Goal: Task Accomplishment & Management: Use online tool/utility

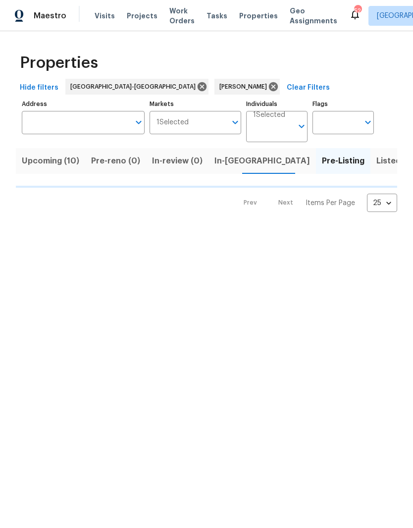
click at [227, 153] on button "In-[GEOGRAPHIC_DATA]" at bounding box center [263, 161] width 108 height 26
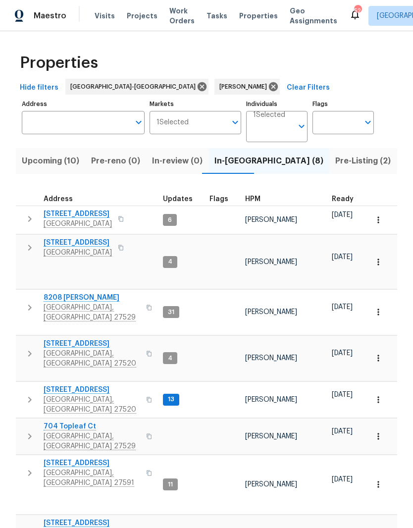
click at [61, 395] on span "Clayton, NC 27520" at bounding box center [92, 405] width 97 height 20
click at [64, 468] on span "Wendell, NC 27591" at bounding box center [92, 478] width 97 height 20
click at [103, 123] on input "Address" at bounding box center [76, 122] width 108 height 23
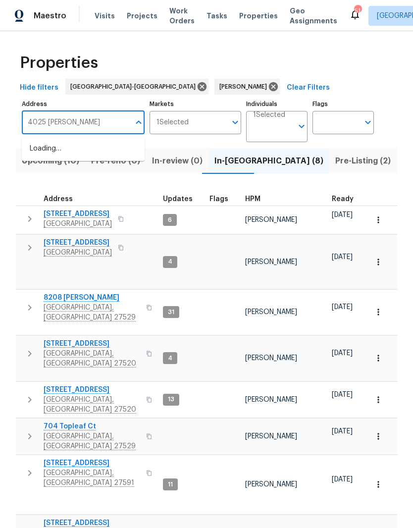
type input "4025 scofield"
click at [58, 156] on li "4025 Scofield Dr Raleigh NC 27610" at bounding box center [83, 154] width 123 height 27
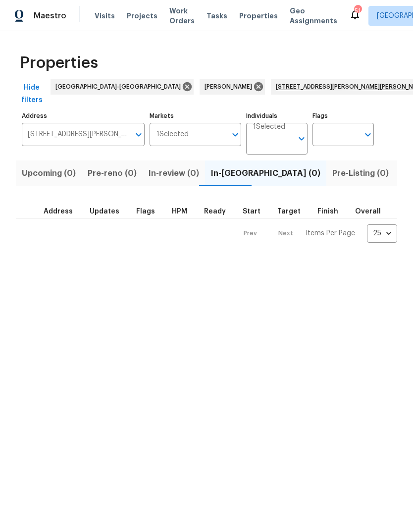
click at [401, 167] on span "Listed (1)" at bounding box center [419, 174] width 36 height 14
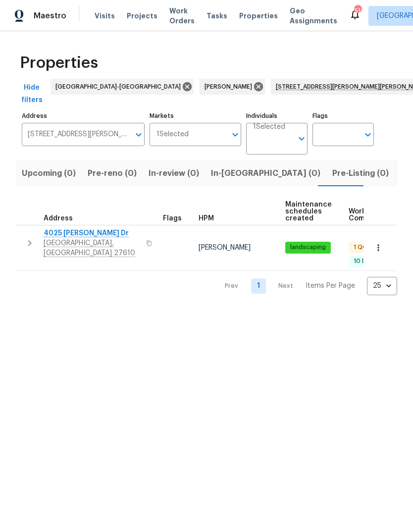
click at [62, 228] on span "4025 [PERSON_NAME] Dr" at bounding box center [92, 233] width 97 height 10
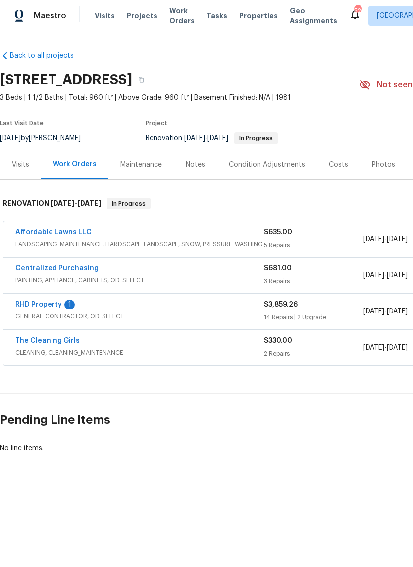
click at [21, 302] on link "RHD Property" at bounding box center [38, 304] width 47 height 7
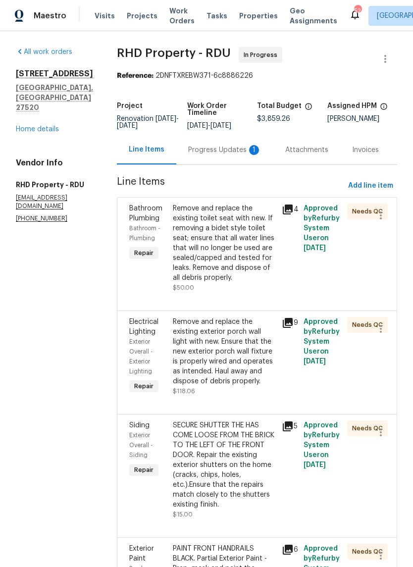
click at [212, 155] on div "Progress Updates 1" at bounding box center [224, 150] width 73 height 10
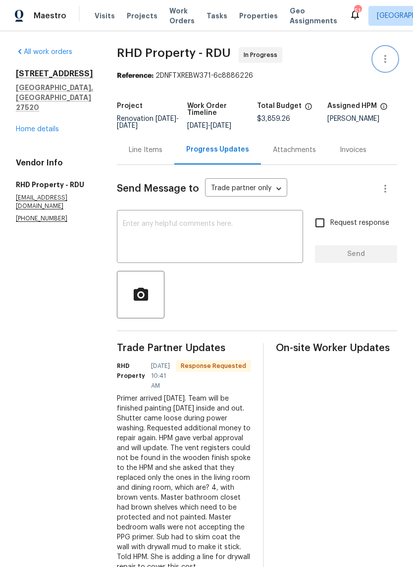
click at [385, 58] on icon "button" at bounding box center [386, 59] width 12 height 12
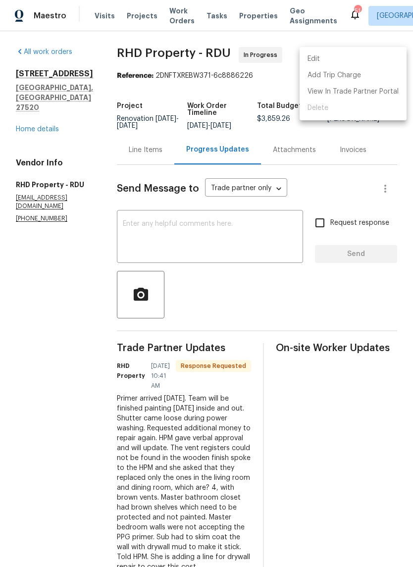
click at [354, 60] on li "Edit" at bounding box center [353, 59] width 107 height 16
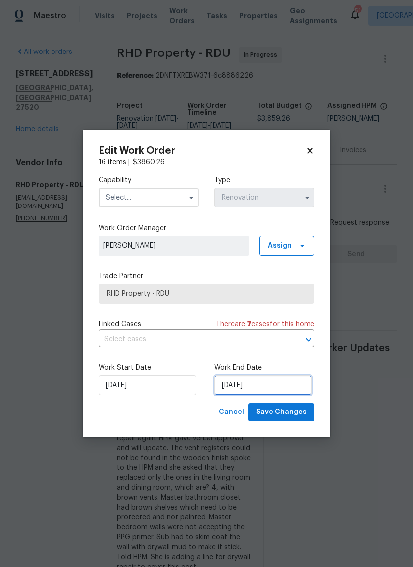
click at [278, 385] on input "8/19/2025" at bounding box center [264, 386] width 98 height 20
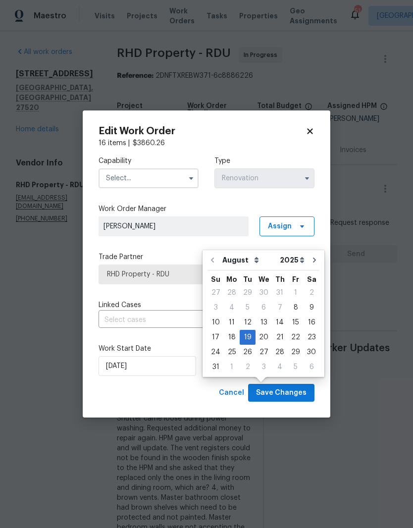
scroll to position [27, 0]
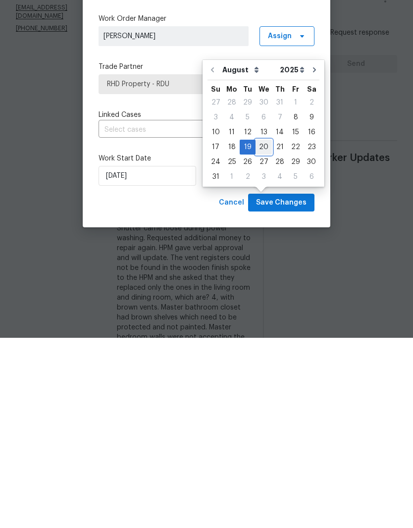
click at [263, 331] on div "20" at bounding box center [264, 338] width 16 height 14
type input "8/20/2025"
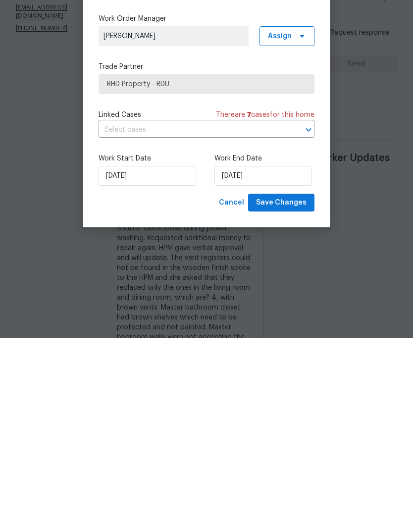
scroll to position [41, 0]
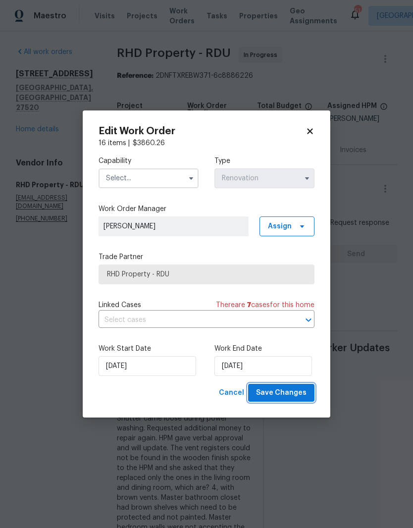
click at [304, 401] on button "Save Changes" at bounding box center [281, 393] width 66 height 18
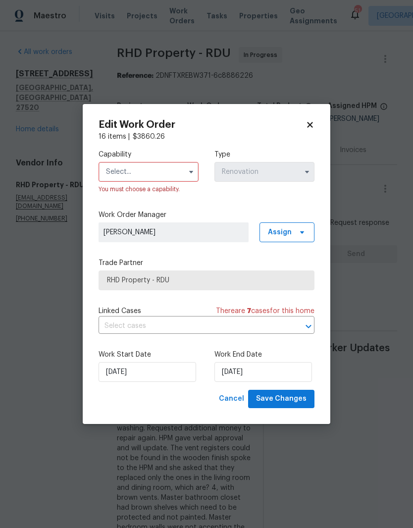
click at [171, 165] on input "text" at bounding box center [149, 172] width 100 height 20
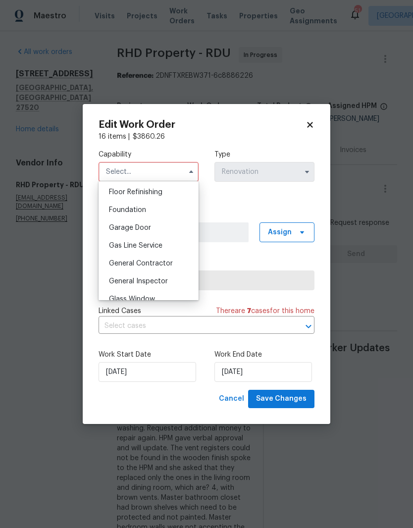
scroll to position [402, 0]
click at [180, 269] on div "General Contractor" at bounding box center [148, 264] width 95 height 18
type input "General Contractor"
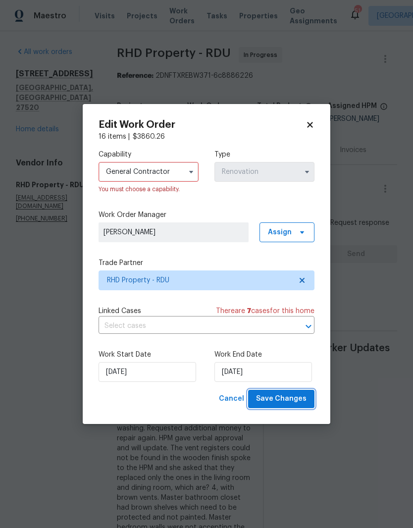
click at [303, 396] on span "Save Changes" at bounding box center [281, 399] width 51 height 12
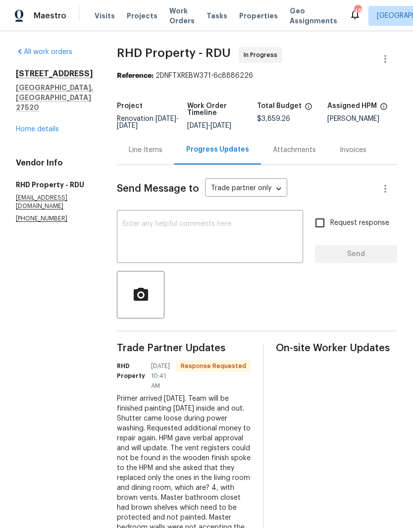
scroll to position [30, 0]
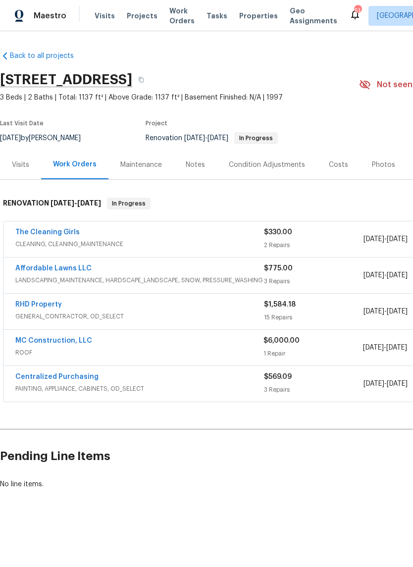
click at [346, 460] on h2 "Pending Line Items" at bounding box center [249, 457] width 499 height 46
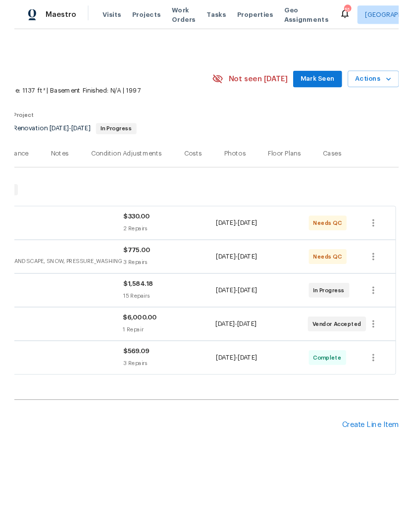
scroll to position [0, 147]
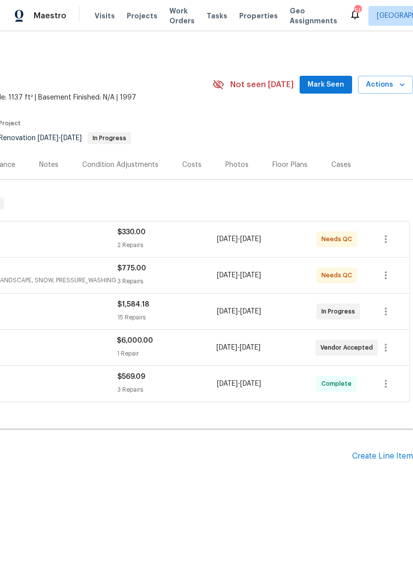
click at [386, 457] on div "Create Line Item" at bounding box center [382, 456] width 61 height 9
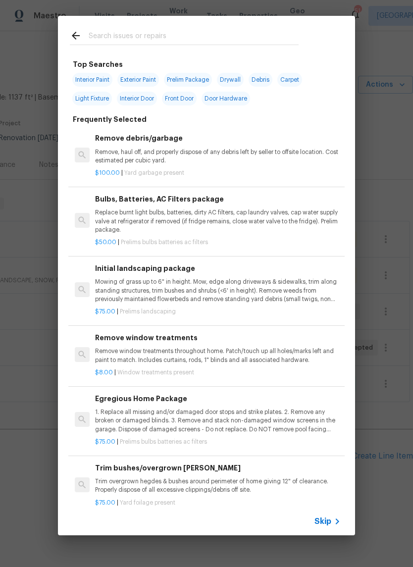
click at [206, 36] on input "text" at bounding box center [194, 37] width 210 height 15
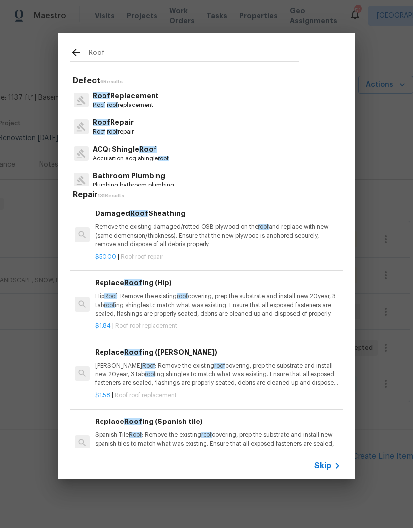
type input "Roof"
click at [161, 111] on div "Roof Replacement Roof roof replacement" at bounding box center [207, 100] width 274 height 27
click at [183, 104] on div "Roof Replacement Roof roof replacement" at bounding box center [207, 100] width 274 height 27
click at [150, 109] on p "Roof roof replacement" at bounding box center [126, 105] width 66 height 8
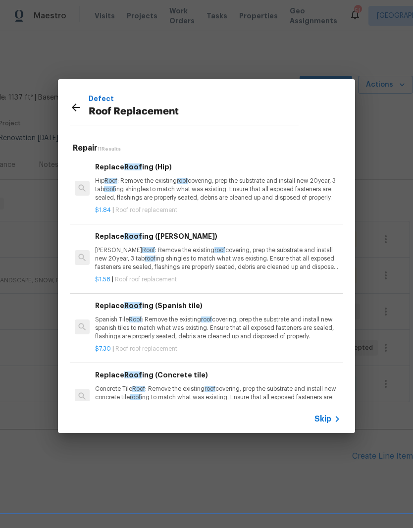
scroll to position [0, 0]
click at [285, 195] on p "Hip Roof : Remove the existing roof covering, prep the substrate and install ne…" at bounding box center [218, 189] width 246 height 25
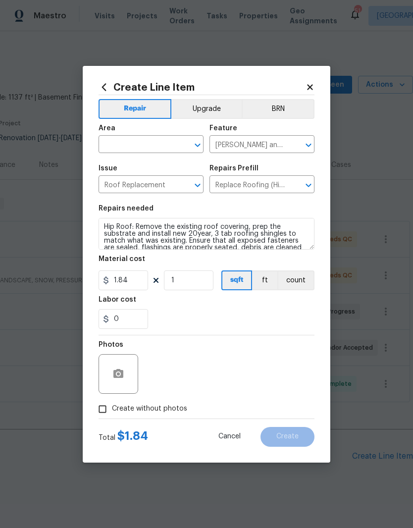
click at [158, 148] on input "text" at bounding box center [137, 145] width 77 height 15
click at [177, 182] on li "Exterior Overall" at bounding box center [151, 183] width 105 height 16
type input "Exterior Overall"
click at [302, 318] on div "0" at bounding box center [207, 319] width 216 height 20
click at [170, 413] on span "Create without photos" at bounding box center [149, 409] width 75 height 10
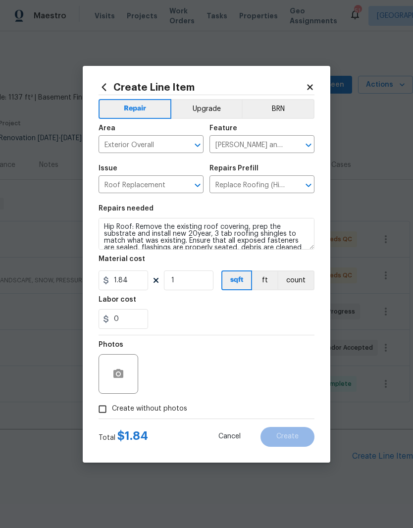
click at [112, 413] on input "Create without photos" at bounding box center [102, 409] width 19 height 19
checkbox input "true"
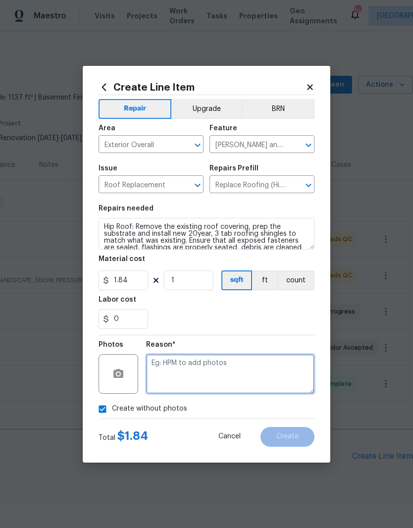
click at [282, 374] on textarea at bounding box center [230, 374] width 168 height 40
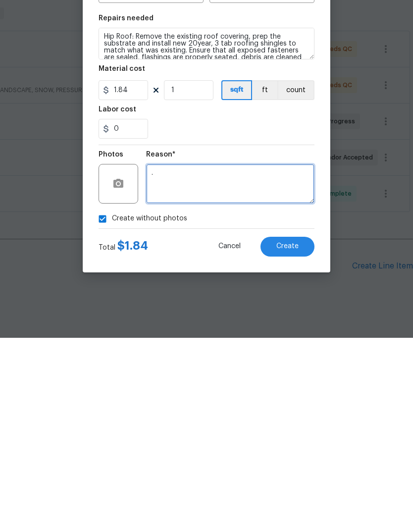
type textarea "."
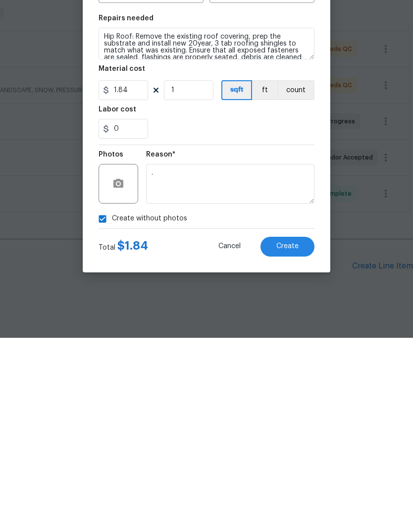
click at [306, 427] on button "Create" at bounding box center [288, 437] width 54 height 20
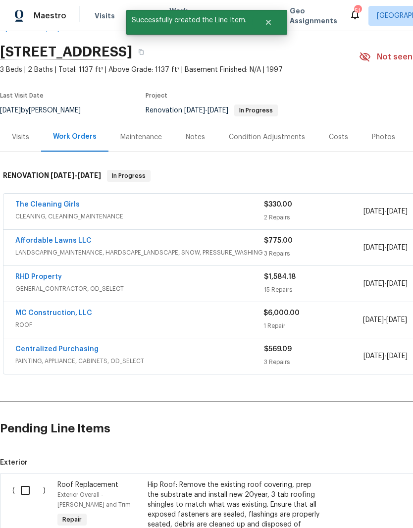
scroll to position [29, 0]
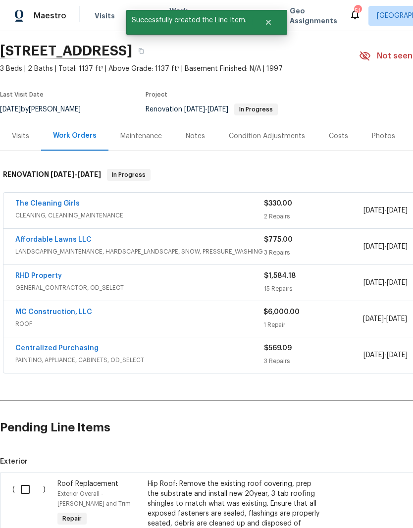
click at [30, 479] on input "checkbox" at bounding box center [29, 489] width 28 height 21
checkbox input "true"
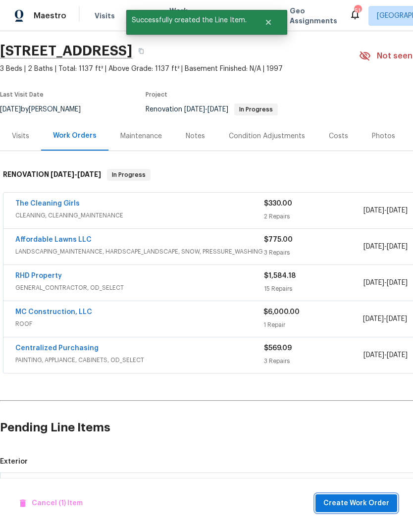
click at [364, 504] on span "Create Work Order" at bounding box center [357, 504] width 66 height 12
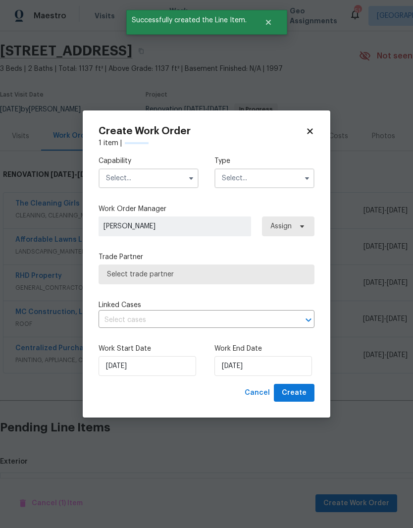
click at [159, 179] on input "text" at bounding box center [149, 178] width 100 height 20
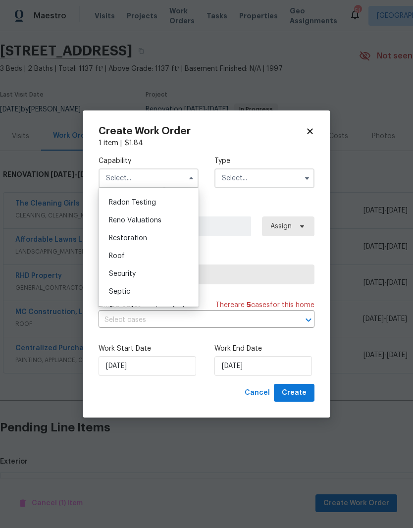
scroll to position [954, 0]
click at [167, 259] on div "Roof" at bounding box center [148, 256] width 95 height 18
type input "Roof"
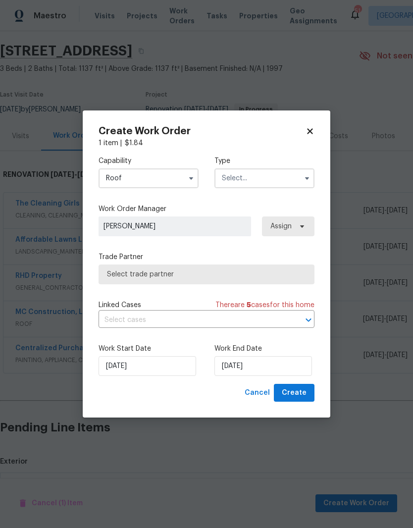
click at [282, 178] on input "text" at bounding box center [265, 178] width 100 height 20
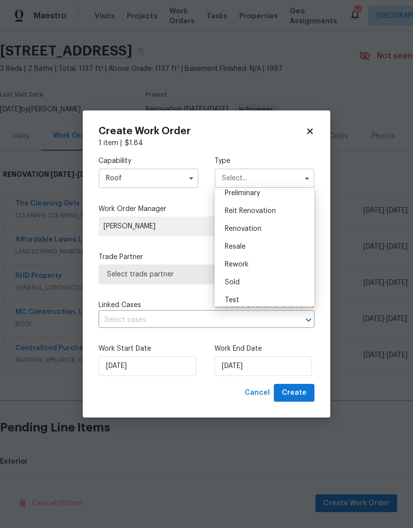
scroll to position [201, 0]
click at [293, 248] on div "Renovation" at bounding box center [264, 248] width 95 height 18
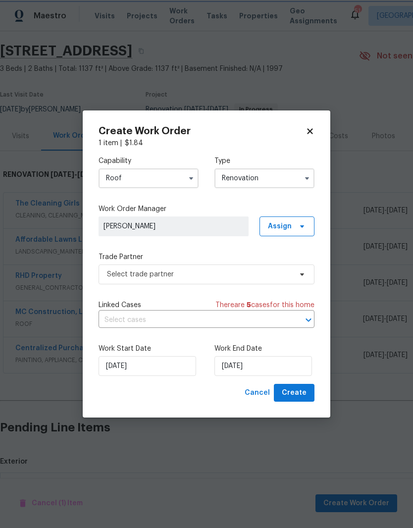
type input "Renovation"
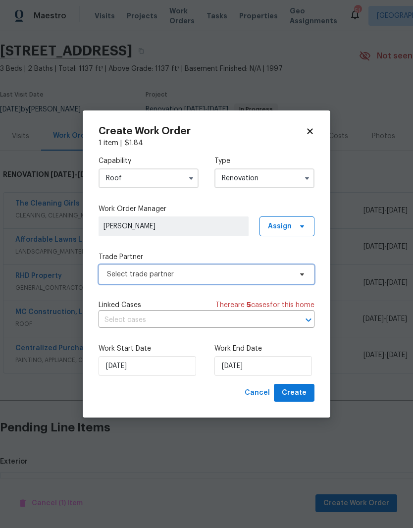
click at [304, 280] on span "Select trade partner" at bounding box center [207, 275] width 216 height 20
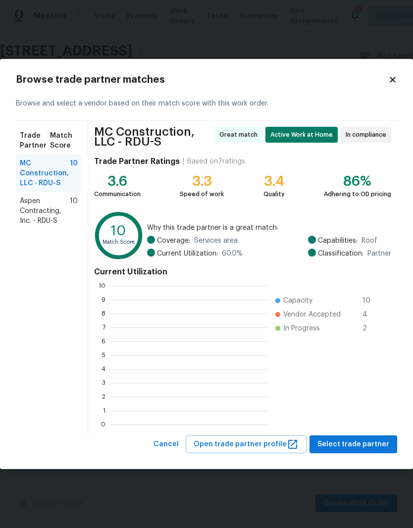
scroll to position [1, 1]
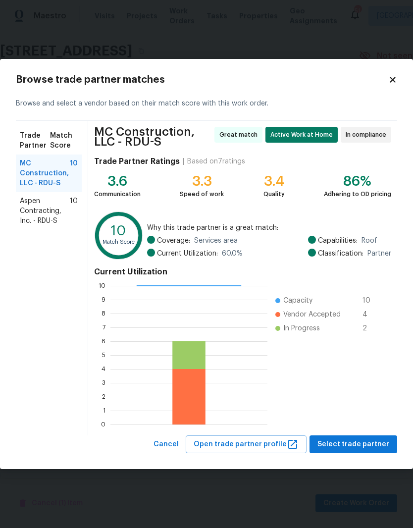
click at [55, 215] on span "Aspen Contracting, Inc. - RDU-S" at bounding box center [45, 211] width 50 height 30
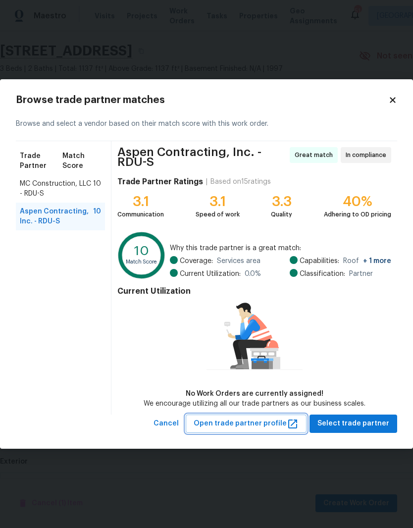
click at [271, 426] on span "Open trade partner profile" at bounding box center [246, 424] width 105 height 12
click at [395, 99] on icon at bounding box center [392, 100] width 5 height 5
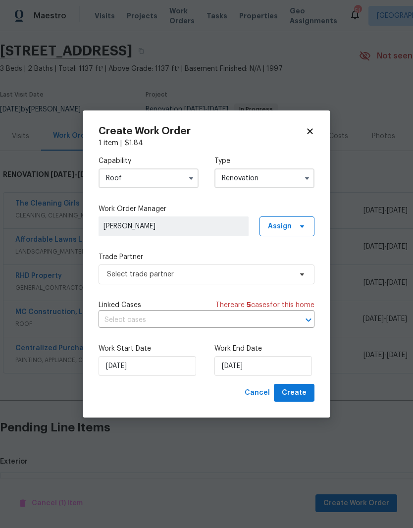
click at [309, 132] on icon at bounding box center [309, 130] width 5 height 5
checkbox input "false"
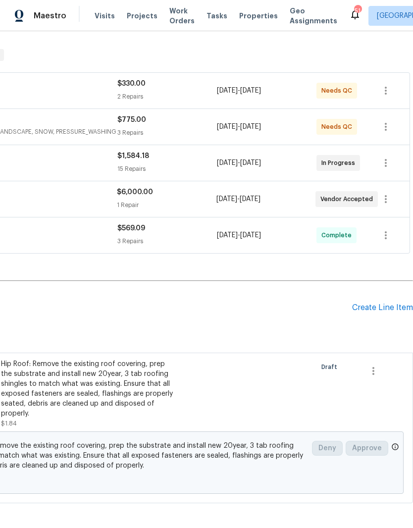
scroll to position [149, 147]
click at [377, 365] on icon "button" at bounding box center [374, 371] width 12 height 12
click at [388, 345] on li "Cancel" at bounding box center [381, 342] width 38 height 16
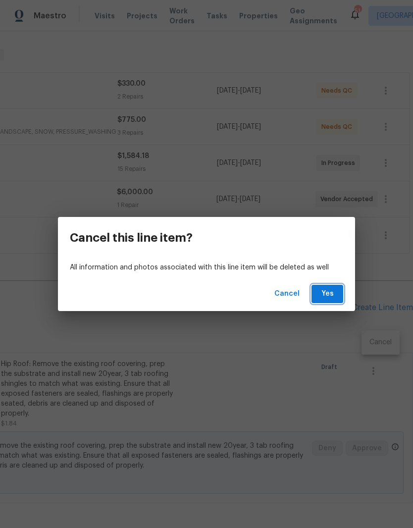
click at [335, 294] on button "Yes" at bounding box center [328, 294] width 32 height 18
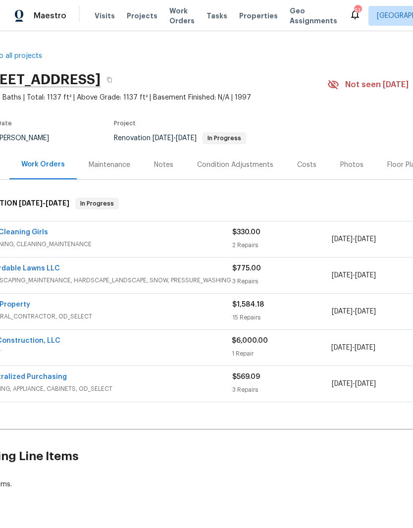
scroll to position [0, 21]
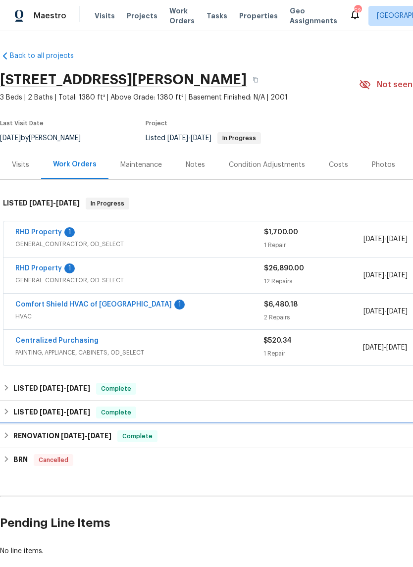
click at [50, 433] on h6 "RENOVATION [DATE] - [DATE]" at bounding box center [62, 437] width 98 height 12
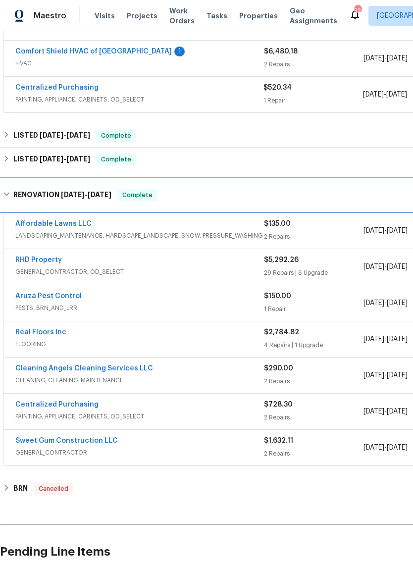
scroll to position [255, 0]
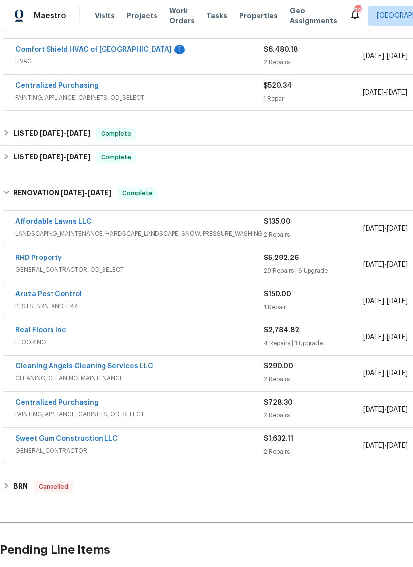
click at [30, 331] on link "Real Floors Inc" at bounding box center [40, 330] width 51 height 7
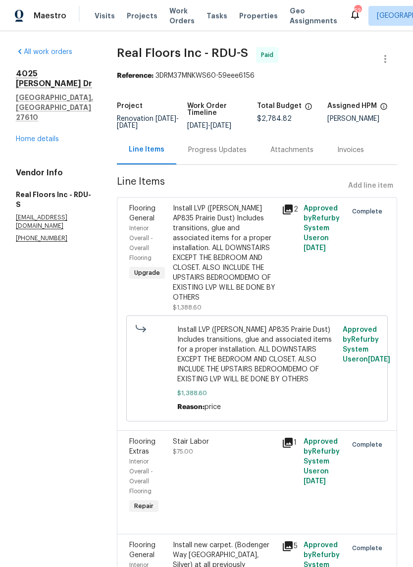
click at [40, 136] on link "Home details" at bounding box center [37, 139] width 43 height 7
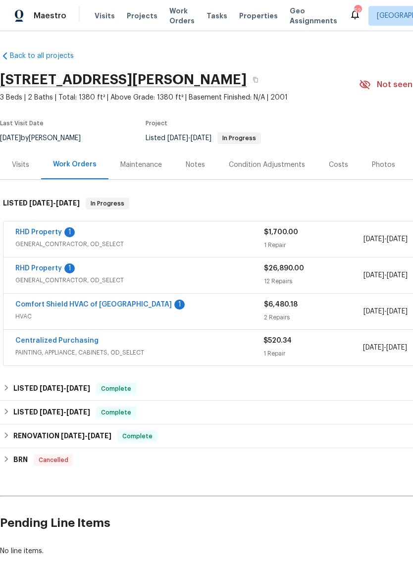
click at [29, 231] on link "RHD Property" at bounding box center [38, 232] width 47 height 7
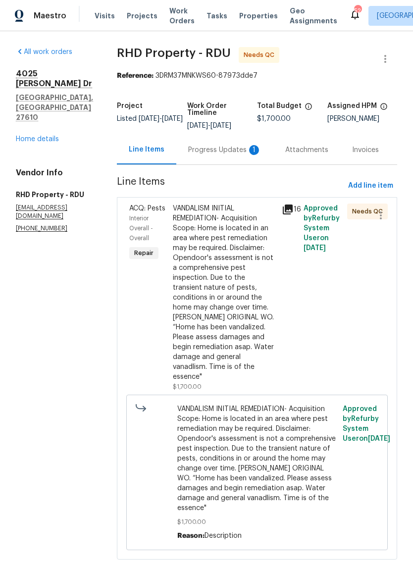
click at [256, 317] on div "VANDALISM INITIAL REMEDIATION- Acquisition Scope: Home is located in an area wh…" at bounding box center [224, 293] width 103 height 178
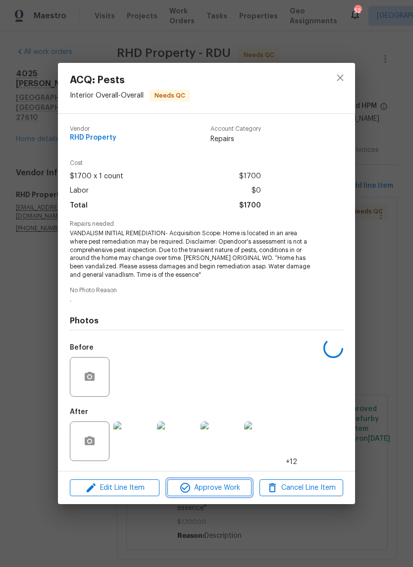
click at [229, 497] on button "Approve Work" at bounding box center [209, 488] width 84 height 17
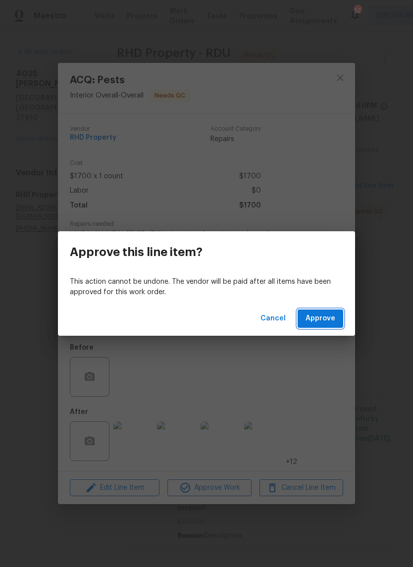
click at [330, 313] on span "Approve" at bounding box center [321, 319] width 30 height 12
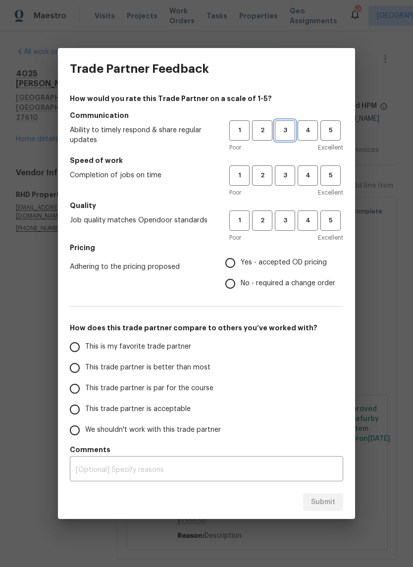
click at [281, 129] on span "3" at bounding box center [285, 130] width 18 height 11
click at [286, 175] on span "3" at bounding box center [285, 175] width 18 height 11
click at [286, 222] on span "3" at bounding box center [285, 220] width 18 height 11
click at [268, 286] on span "No - required a change order" at bounding box center [288, 283] width 95 height 10
click at [241, 286] on input "No - required a change order" at bounding box center [230, 284] width 21 height 21
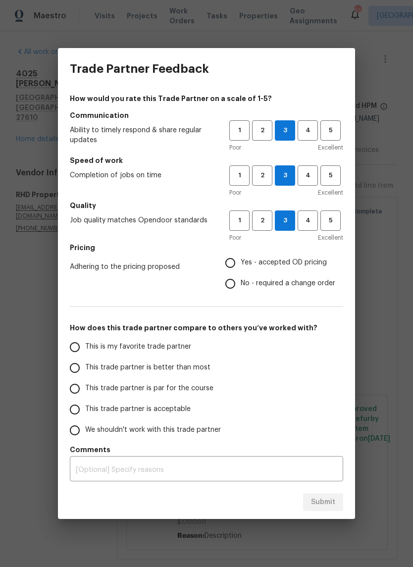
radio input "true"
click at [169, 405] on span "This trade partner is acceptable" at bounding box center [138, 409] width 106 height 10
click at [85, 405] on input "This trade partner is acceptable" at bounding box center [74, 409] width 21 height 21
click at [331, 504] on span "Submit" at bounding box center [323, 503] width 24 height 12
radio input "true"
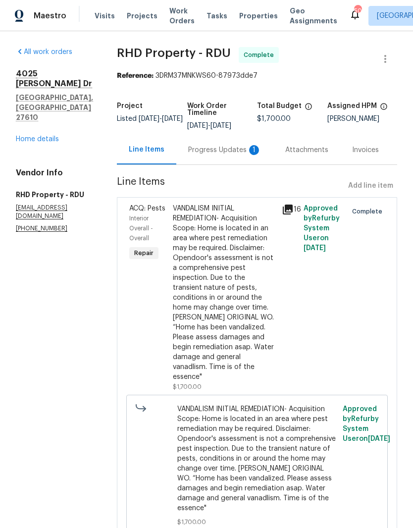
click at [37, 136] on link "Home details" at bounding box center [37, 139] width 43 height 7
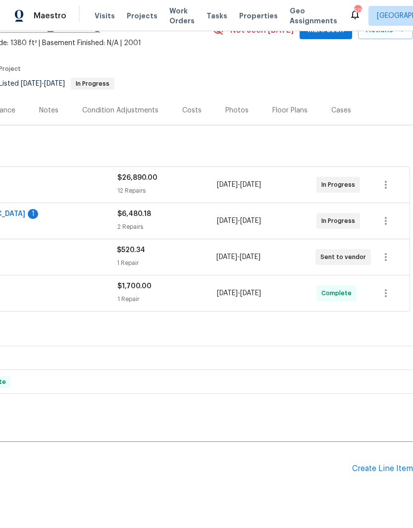
scroll to position [55, 147]
click at [387, 470] on div "Create Line Item" at bounding box center [382, 468] width 61 height 9
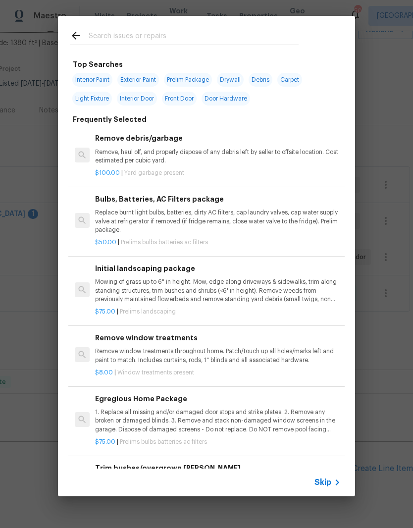
click at [200, 36] on input "text" at bounding box center [194, 37] width 210 height 15
type input "Carpe"
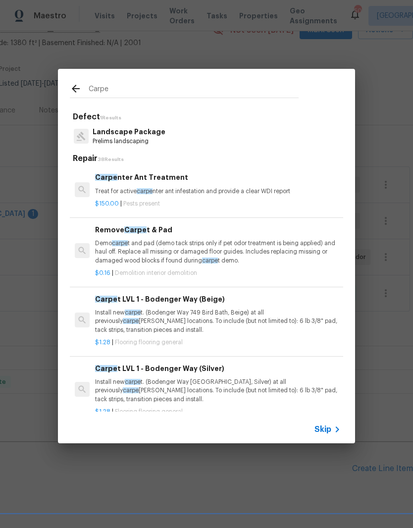
click at [253, 313] on p "Install new carpe t. (Bodenger Way 749 Bird Bath, Beige) at all previously carp…" at bounding box center [218, 321] width 246 height 25
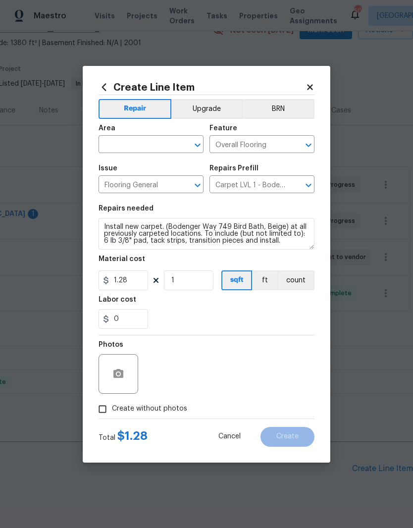
click at [155, 144] on input "text" at bounding box center [137, 145] width 77 height 15
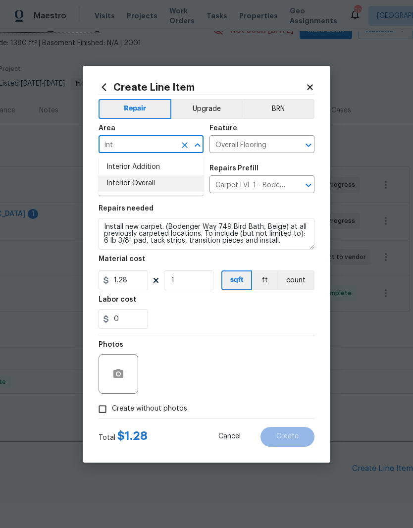
click at [169, 187] on li "Interior Overall" at bounding box center [151, 183] width 105 height 16
type input "Interior Overall"
click at [212, 311] on div "0" at bounding box center [207, 319] width 216 height 20
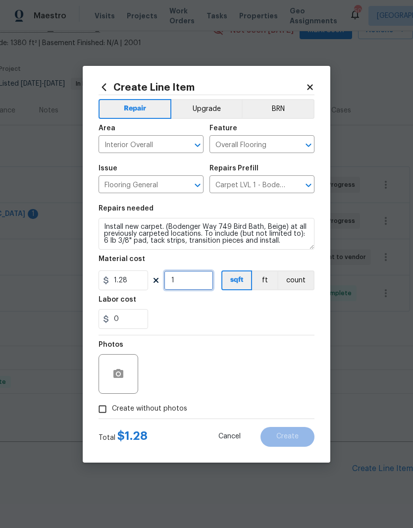
click at [187, 285] on input "1" at bounding box center [189, 281] width 50 height 20
type input "600"
click at [279, 309] on div "Labor cost" at bounding box center [207, 302] width 216 height 13
click at [166, 409] on span "Create without photos" at bounding box center [149, 409] width 75 height 10
click at [112, 409] on input "Create without photos" at bounding box center [102, 409] width 19 height 19
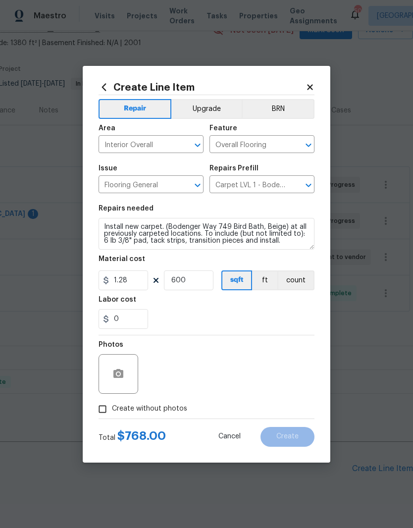
checkbox input "true"
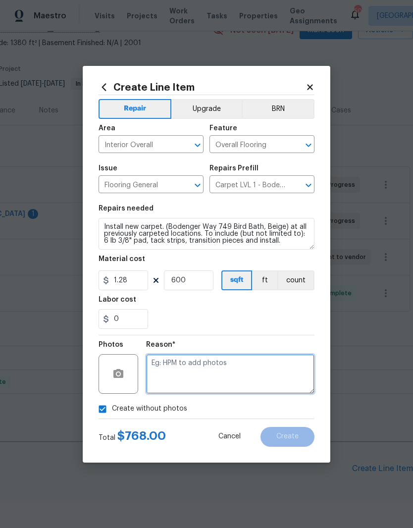
click at [266, 375] on textarea at bounding box center [230, 374] width 168 height 40
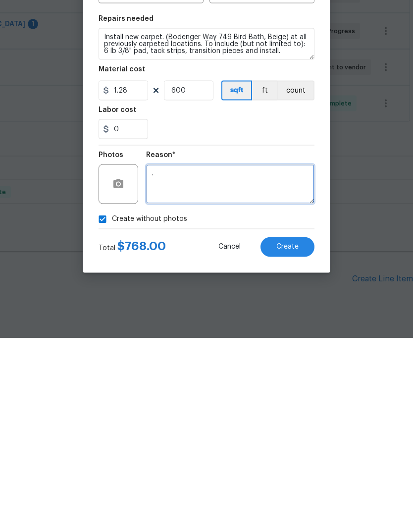
type textarea "."
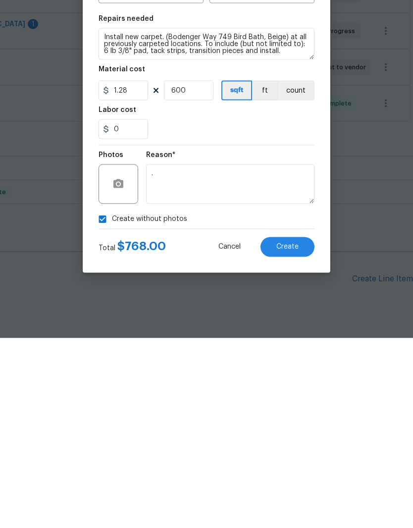
click at [305, 427] on button "Create" at bounding box center [288, 437] width 54 height 20
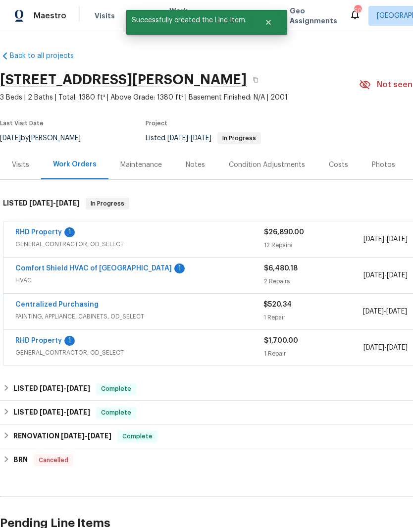
scroll to position [0, 0]
click at [21, 431] on h6 "RENOVATION [DATE] - [DATE]" at bounding box center [62, 437] width 98 height 12
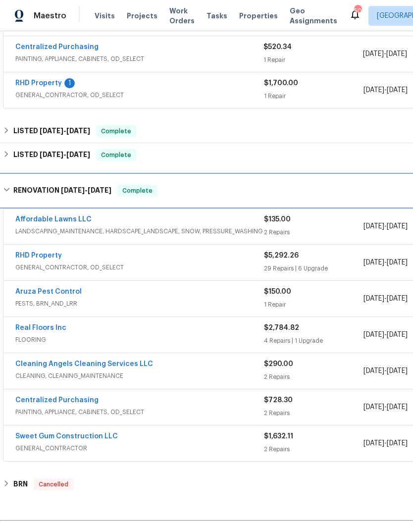
scroll to position [258, 0]
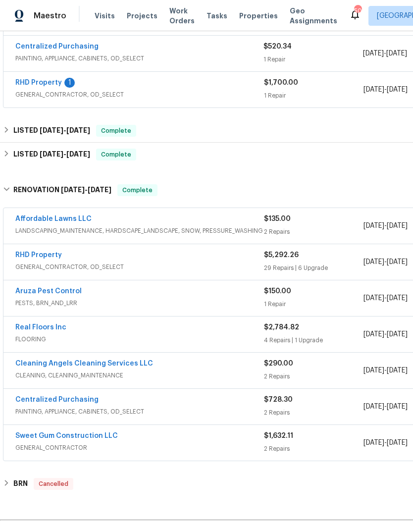
click at [31, 324] on link "Real Floors Inc" at bounding box center [40, 327] width 51 height 7
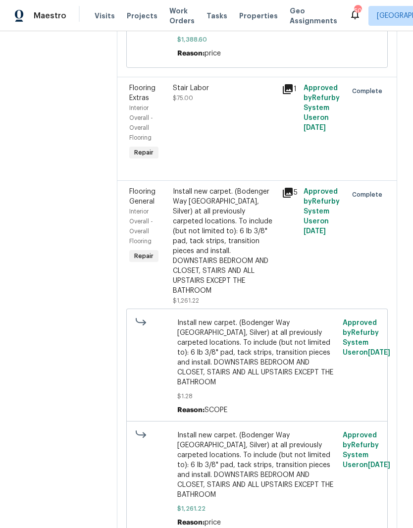
scroll to position [357, 0]
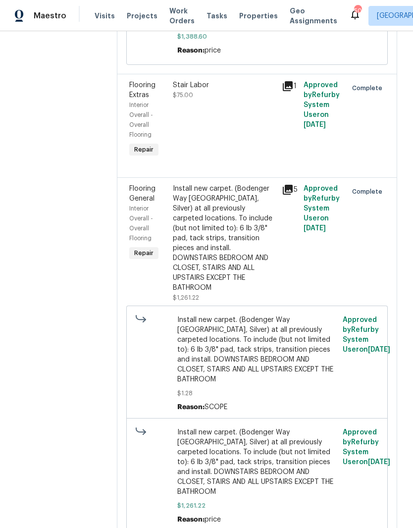
click at [255, 247] on div "Install new carpet. (Bodenger Way [GEOGRAPHIC_DATA], Silver) at all previously …" at bounding box center [224, 238] width 103 height 109
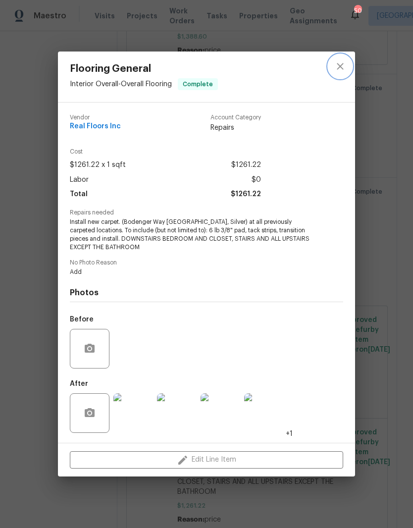
click at [341, 69] on icon "close" at bounding box center [340, 66] width 12 height 12
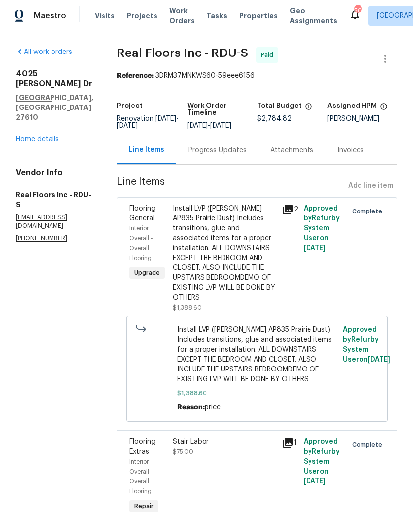
scroll to position [0, 0]
click at [354, 149] on div "Invoices" at bounding box center [350, 150] width 27 height 10
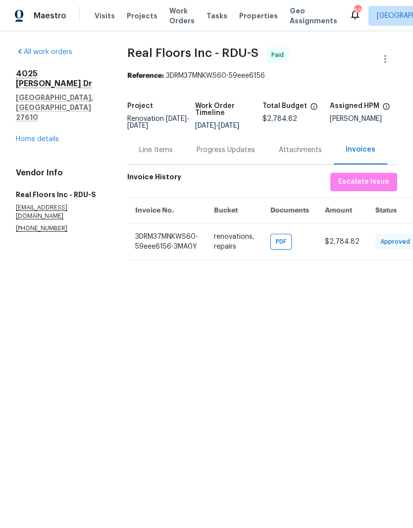
click at [301, 155] on div "Attachments" at bounding box center [300, 150] width 43 height 10
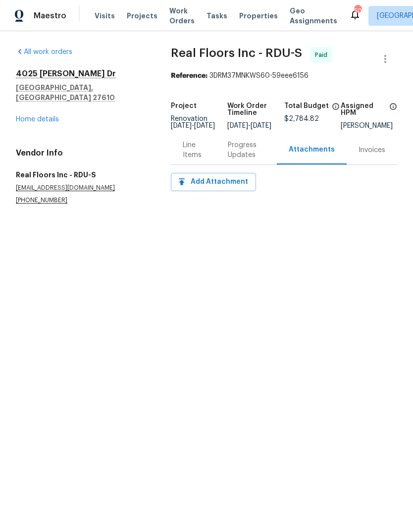
click at [21, 116] on link "Home details" at bounding box center [37, 119] width 43 height 7
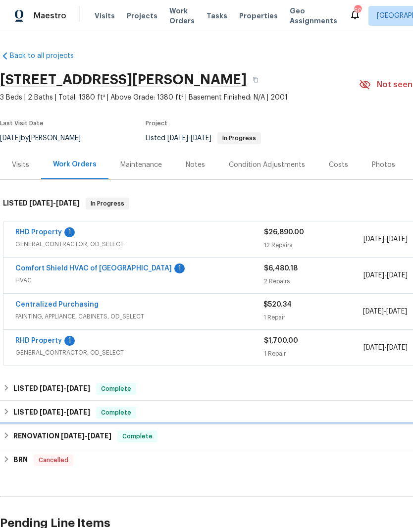
click at [227, 446] on div "RENOVATION [DATE] - [DATE] Complete" at bounding box center [280, 437] width 560 height 24
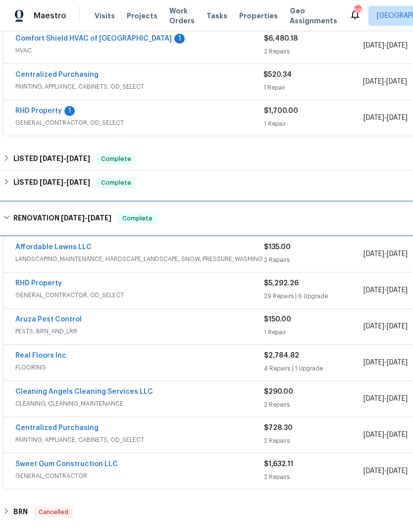
scroll to position [230, 0]
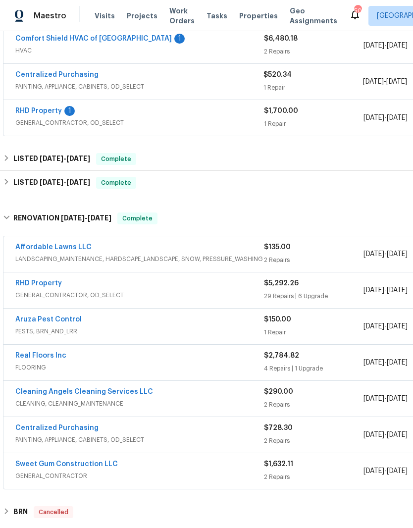
click at [27, 353] on link "Real Floors Inc" at bounding box center [40, 355] width 51 height 7
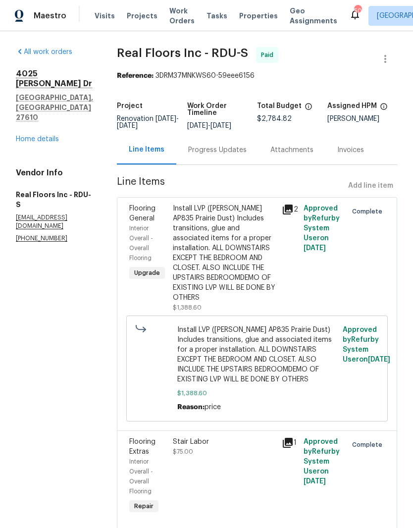
click at [48, 136] on link "Home details" at bounding box center [37, 139] width 43 height 7
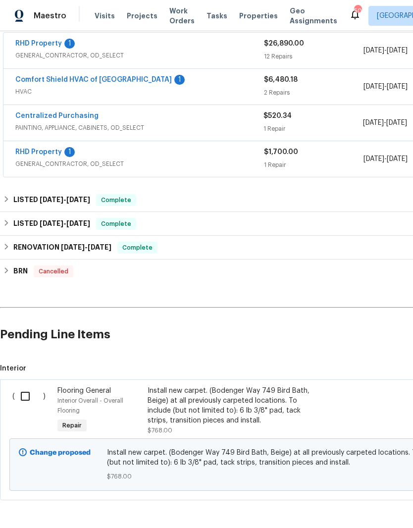
scroll to position [188, 0]
click at [27, 403] on input "checkbox" at bounding box center [29, 397] width 28 height 21
checkbox input "true"
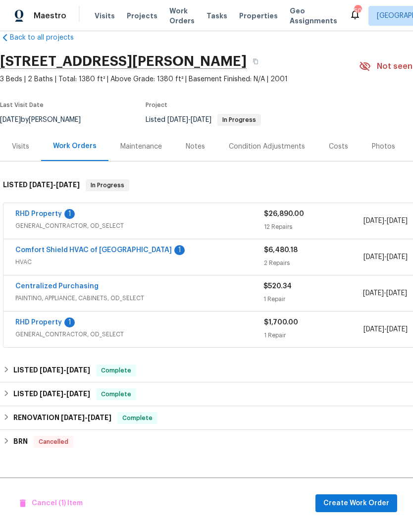
scroll to position [18, 0]
click at [378, 503] on span "Create Work Order" at bounding box center [357, 504] width 66 height 12
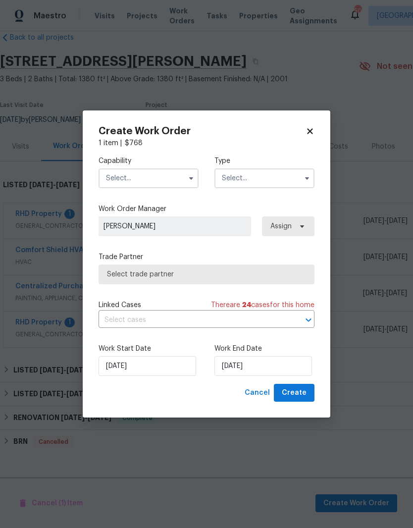
click at [173, 177] on input "text" at bounding box center [149, 178] width 100 height 20
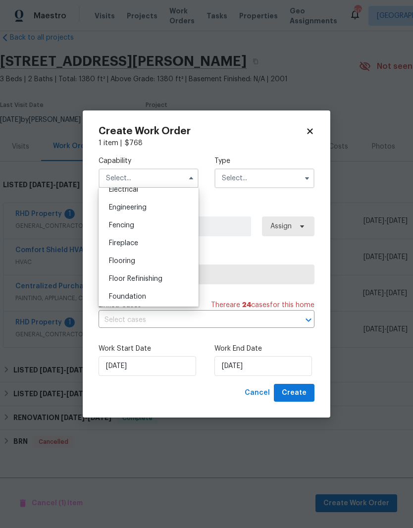
scroll to position [323, 0]
click at [168, 228] on div "Fencing" at bounding box center [148, 225] width 95 height 18
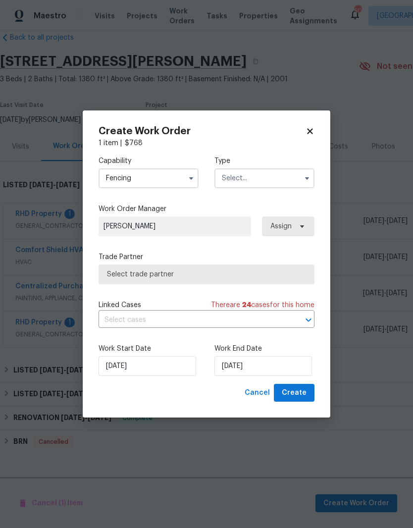
click at [171, 179] on input "Fencing" at bounding box center [149, 178] width 100 height 20
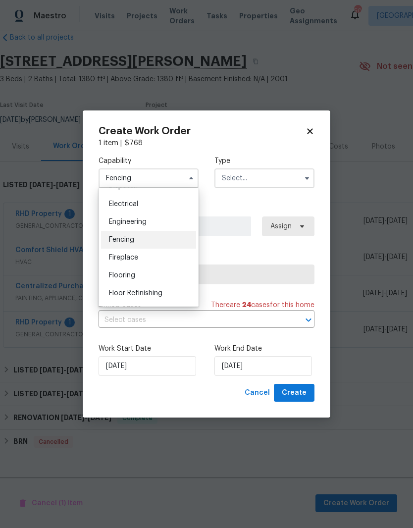
scroll to position [336, 0]
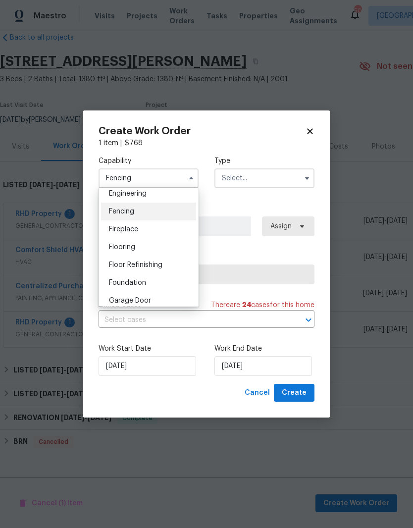
click at [170, 252] on div "Flooring" at bounding box center [148, 247] width 95 height 18
type input "Flooring"
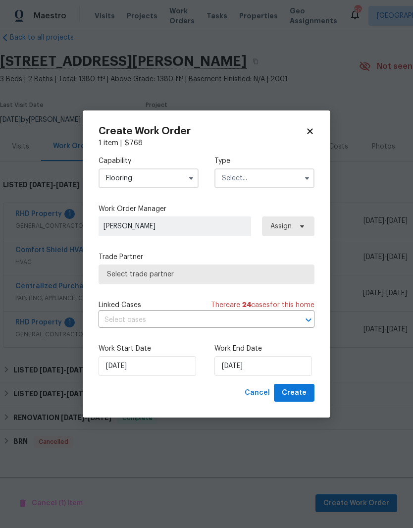
click at [290, 177] on input "text" at bounding box center [265, 178] width 100 height 20
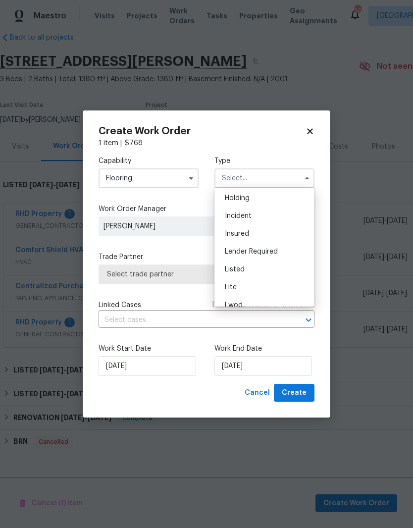
scroll to position [42, 0]
click at [286, 272] on div "Listed" at bounding box center [264, 265] width 95 height 18
type input "Listed"
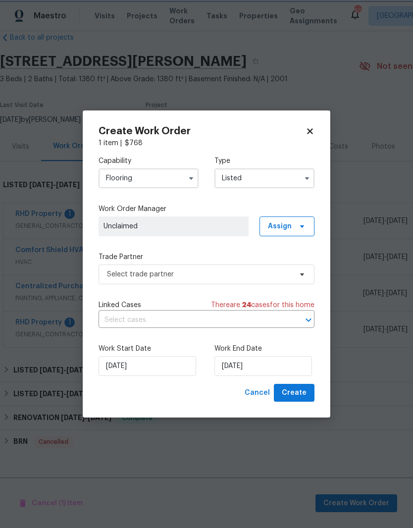
scroll to position [0, 0]
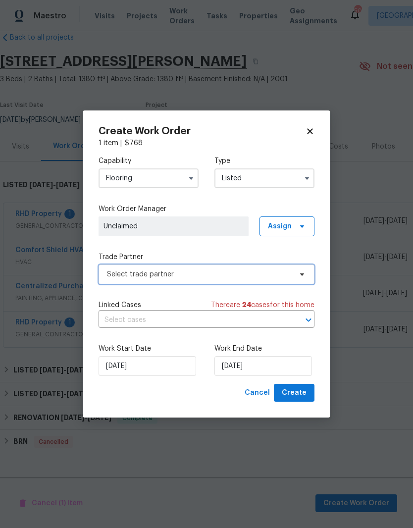
click at [279, 274] on span "Select trade partner" at bounding box center [199, 275] width 185 height 10
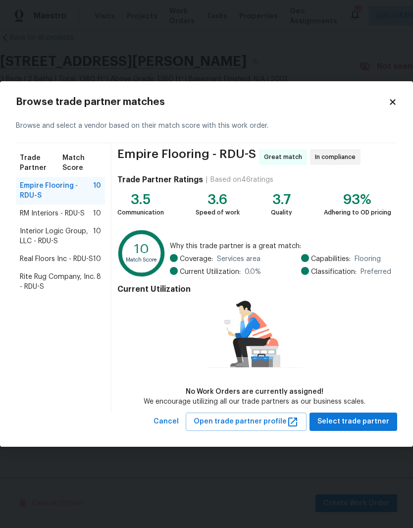
click at [78, 262] on span "Real Floors Inc - RDU-S" at bounding box center [56, 259] width 73 height 10
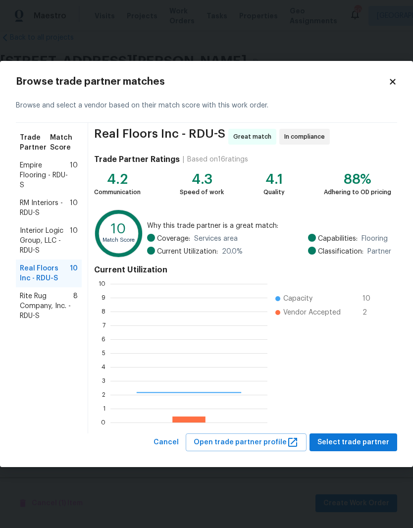
scroll to position [139, 157]
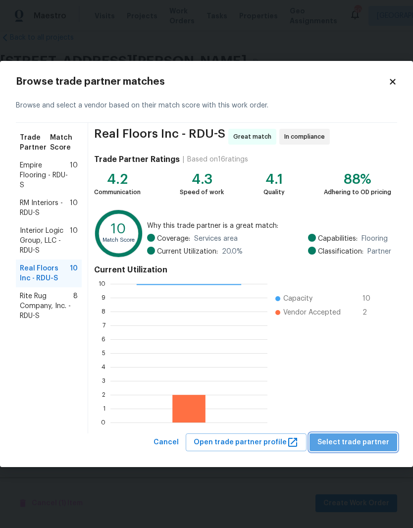
click at [376, 445] on span "Select trade partner" at bounding box center [354, 443] width 72 height 12
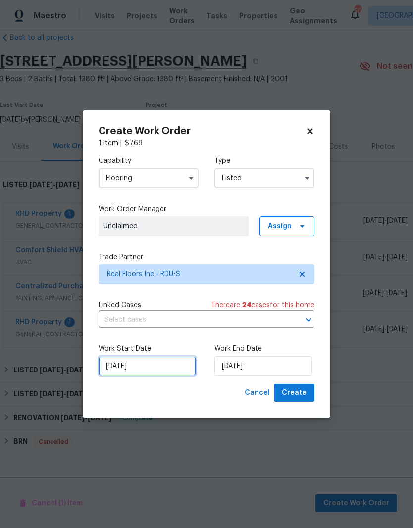
click at [158, 361] on input "[DATE]" at bounding box center [148, 366] width 98 height 20
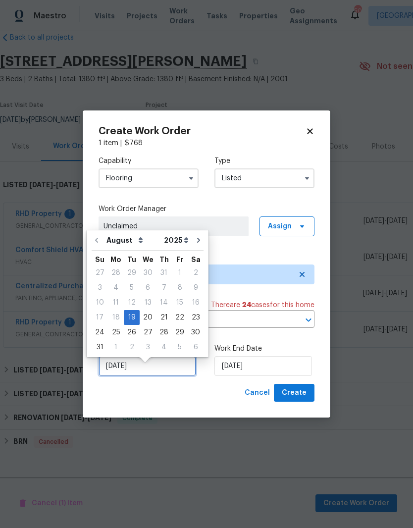
scroll to position [7, 0]
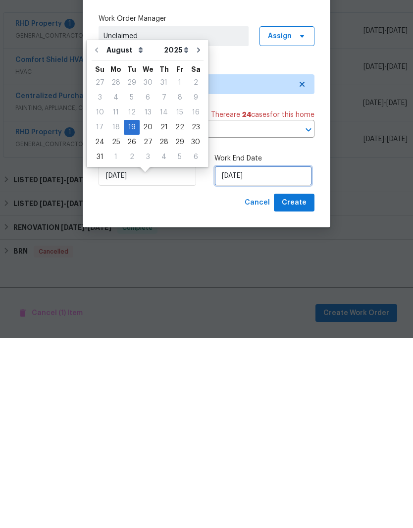
click at [272, 356] on input "[DATE]" at bounding box center [264, 366] width 98 height 20
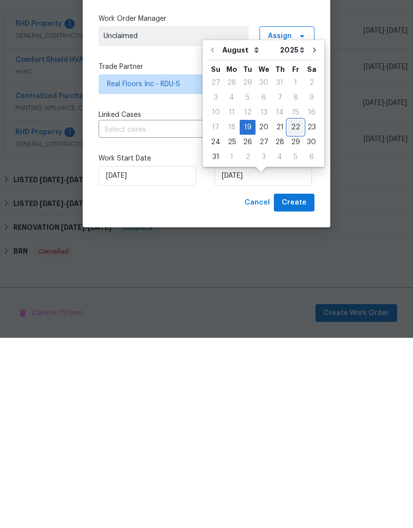
click at [291, 311] on div "22" at bounding box center [296, 318] width 16 height 14
type input "[DATE]"
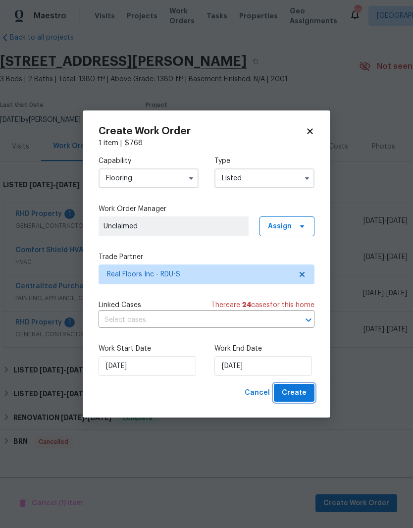
click at [311, 397] on button "Create" at bounding box center [294, 393] width 41 height 18
checkbox input "false"
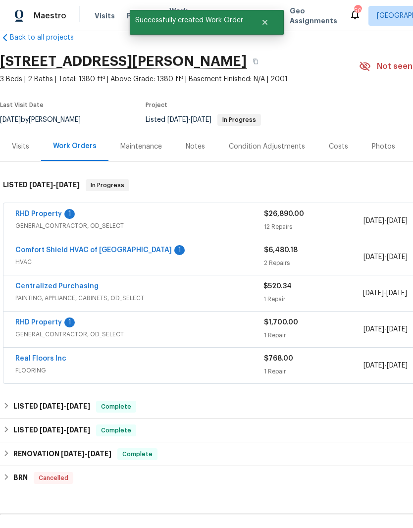
click at [33, 355] on link "Real Floors Inc" at bounding box center [40, 358] width 51 height 7
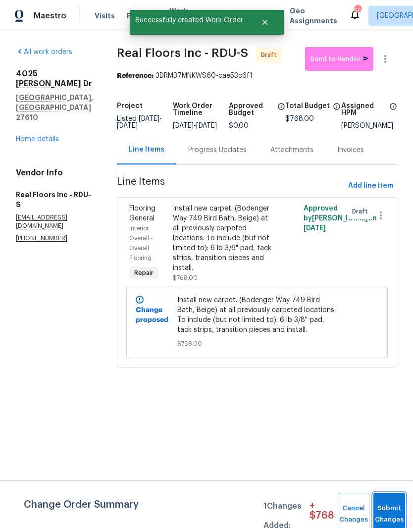
click at [393, 509] on button "Submit Changes" at bounding box center [390, 514] width 32 height 43
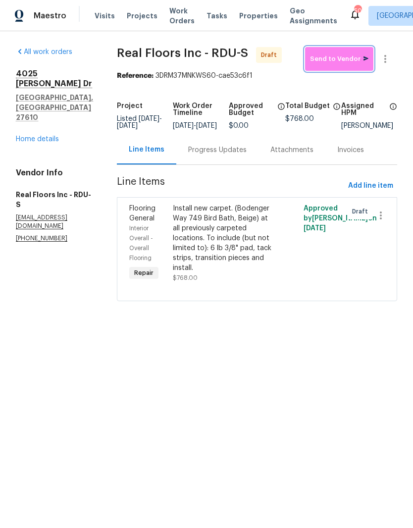
click at [349, 64] on span "Send to Vendor" at bounding box center [339, 59] width 58 height 11
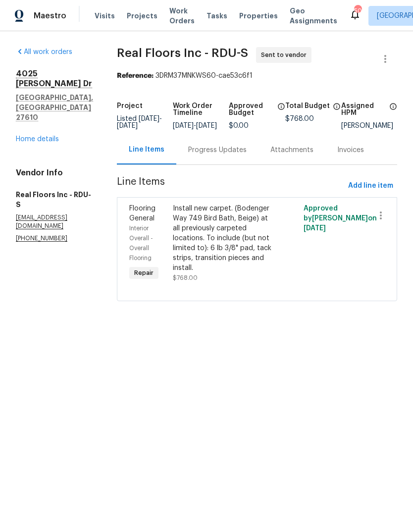
click at [228, 155] on div "Progress Updates" at bounding box center [217, 150] width 58 height 10
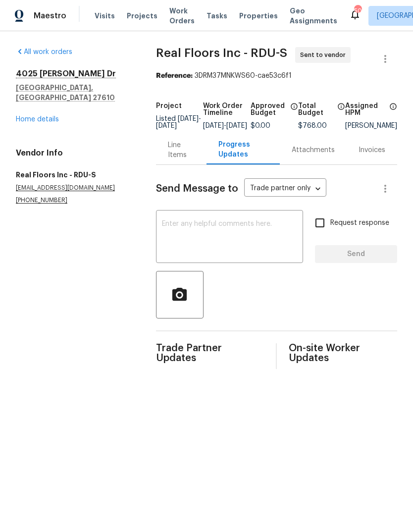
click at [251, 245] on textarea at bounding box center [229, 238] width 135 height 35
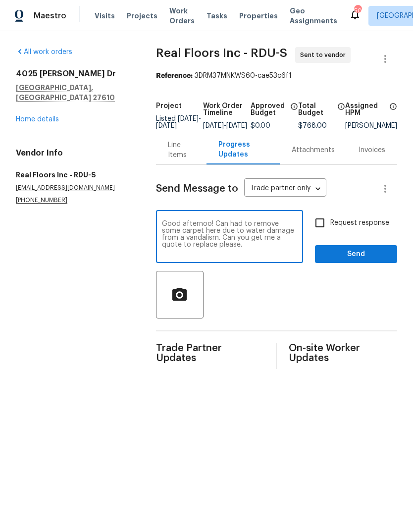
click at [196, 232] on textarea "Good afternoo! Can had to remove some carpet here due to water damage from a va…" at bounding box center [229, 238] width 135 height 35
type textarea "Good afternoon! Can had to remove some carpet here due to water damage from a v…"
click at [326, 225] on input "Request response" at bounding box center [320, 223] width 21 height 21
checkbox input "true"
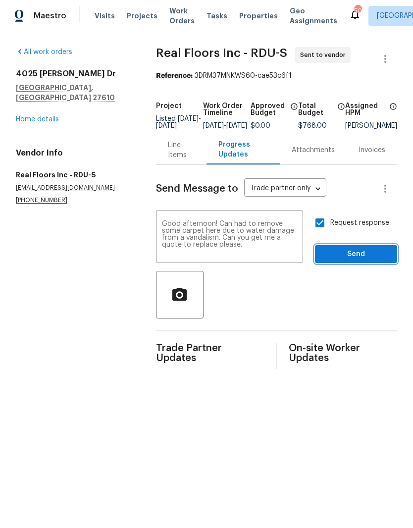
click at [340, 261] on span "Send" at bounding box center [356, 254] width 66 height 12
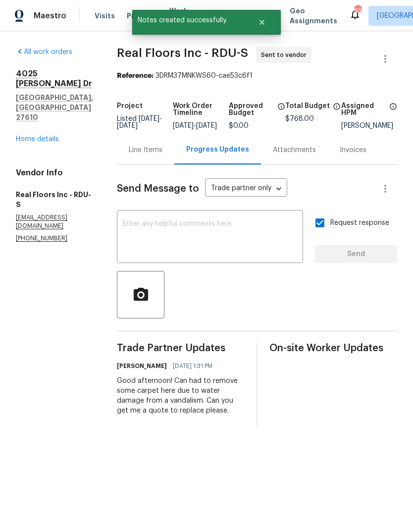
click at [26, 136] on link "Home details" at bounding box center [37, 139] width 43 height 7
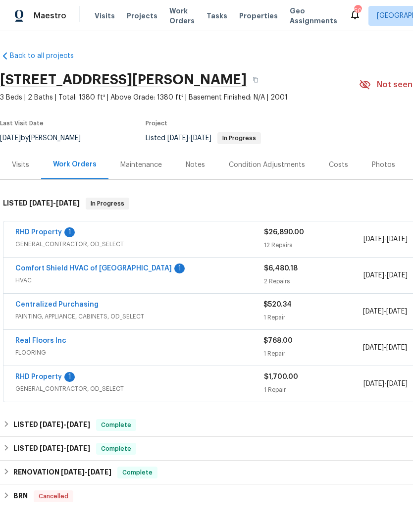
click at [190, 172] on div "Notes" at bounding box center [195, 164] width 43 height 29
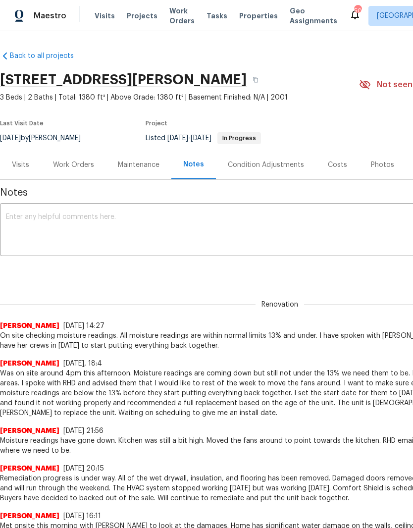
click at [22, 229] on textarea at bounding box center [280, 231] width 548 height 35
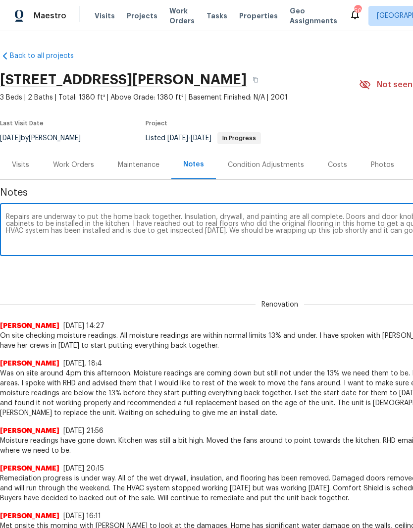
click at [36, 225] on textarea "Repairs are underway to put the home back together. Insulation, drywall, and pa…" at bounding box center [280, 231] width 548 height 35
type textarea "Repairs are underway to put the home back together. Insulation, drywall, and pa…"
click at [46, 277] on div "Renovation 709246f5-3715-48be-84a1-1f9f7e3c66b6 ​ Add" at bounding box center [280, 271] width 560 height 18
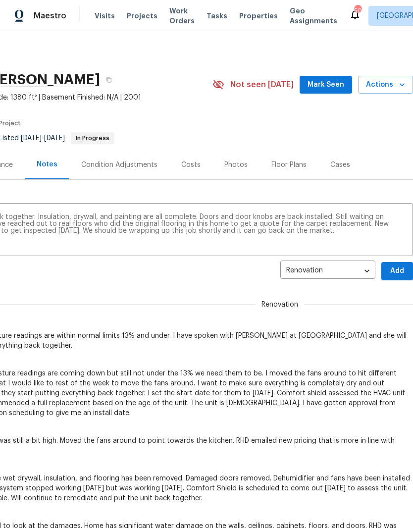
scroll to position [0, 147]
click at [403, 269] on span "Add" at bounding box center [397, 271] width 16 height 12
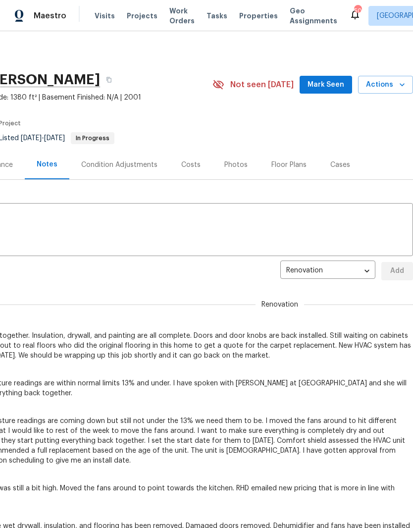
click at [335, 79] on span "Mark Seen" at bounding box center [326, 85] width 37 height 12
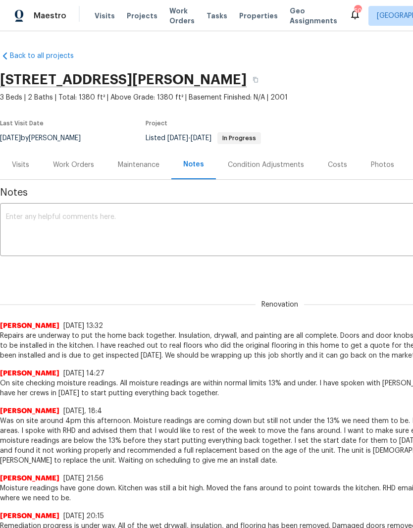
scroll to position [0, 0]
